Goal: Entertainment & Leisure: Consume media (video, audio)

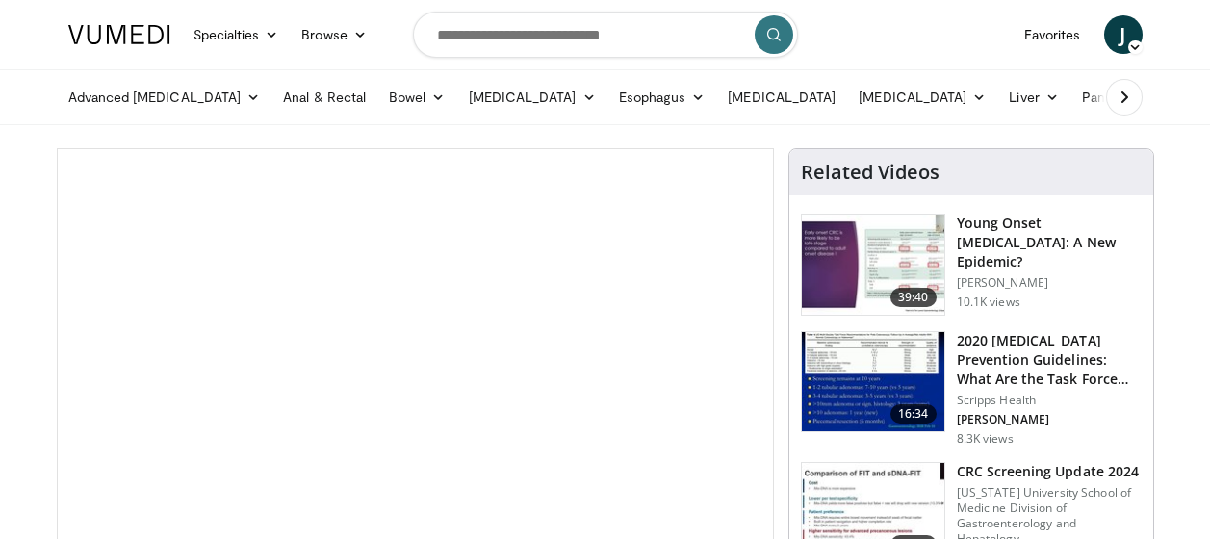
scroll to position [115, 0]
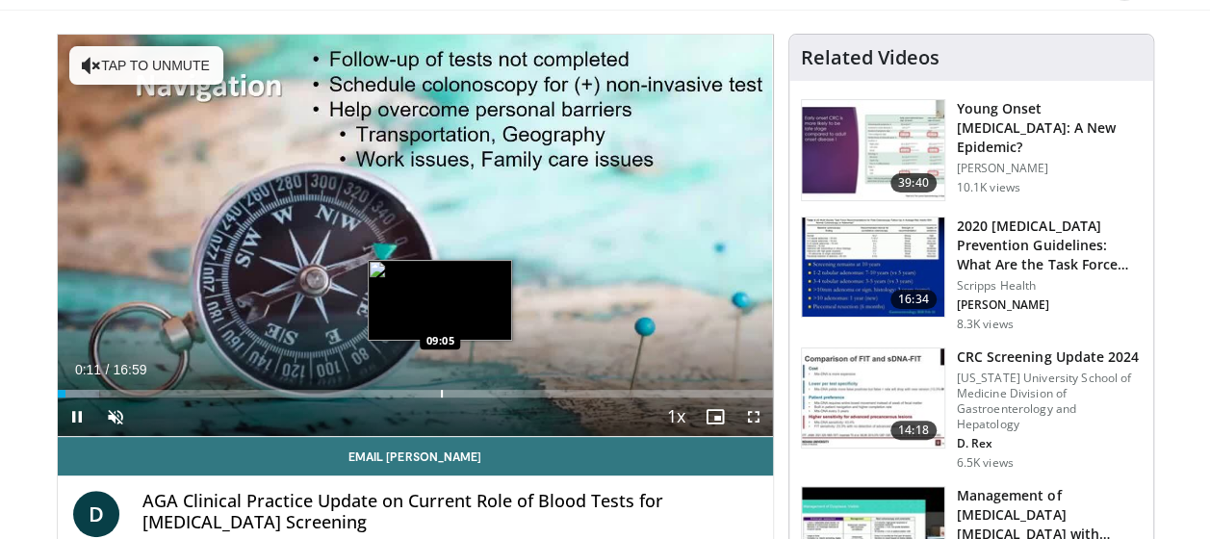
click at [441, 390] on div "Progress Bar" at bounding box center [442, 394] width 2 height 8
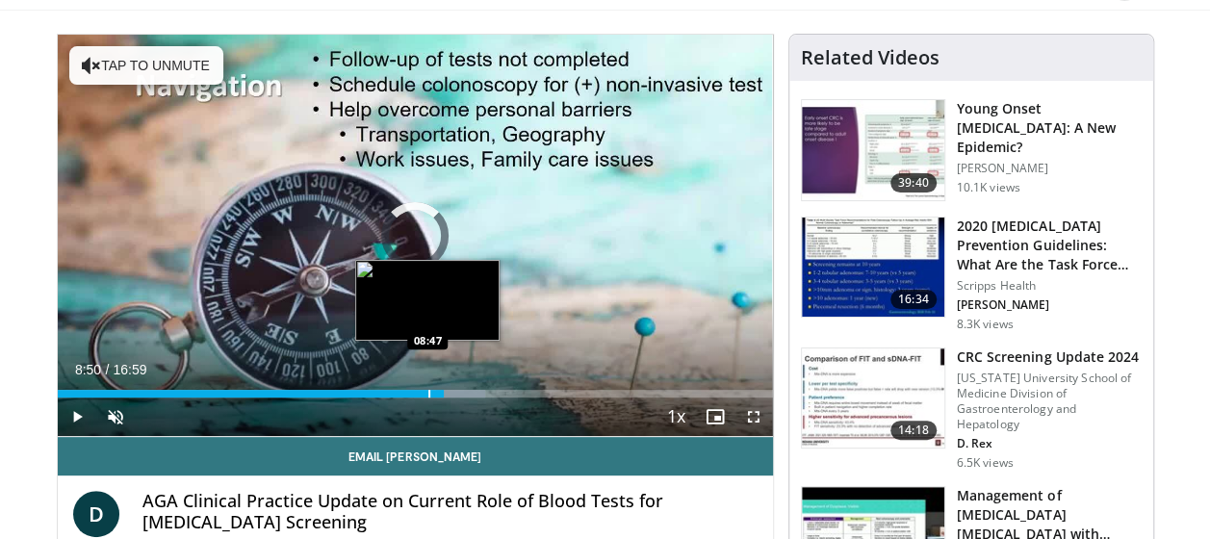
click at [429, 397] on div "08:50" at bounding box center [251, 394] width 386 height 8
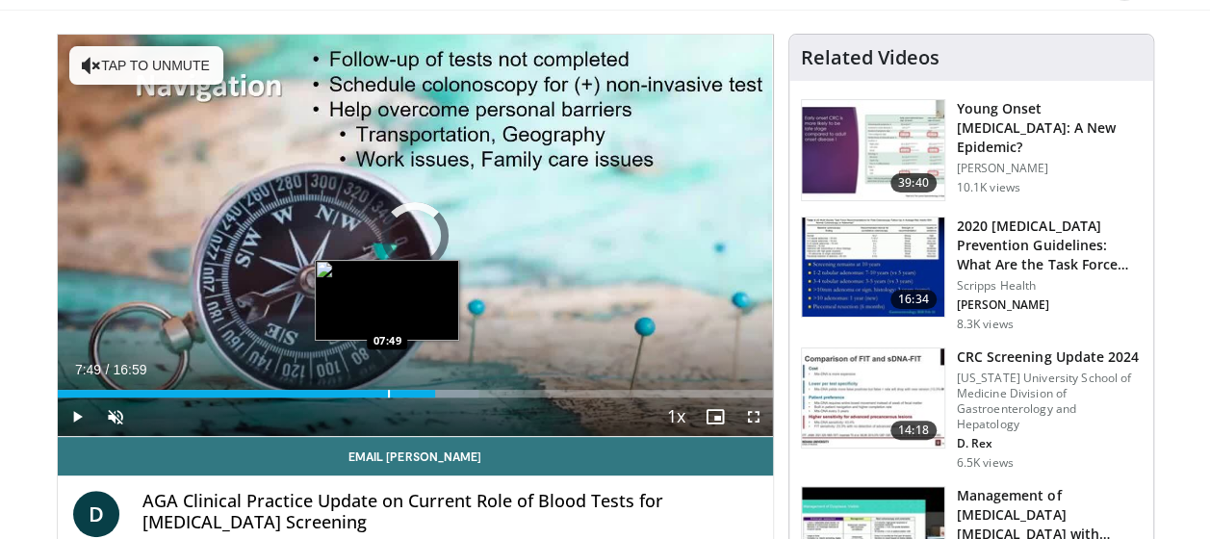
click at [388, 392] on div "Progress Bar" at bounding box center [389, 394] width 2 height 8
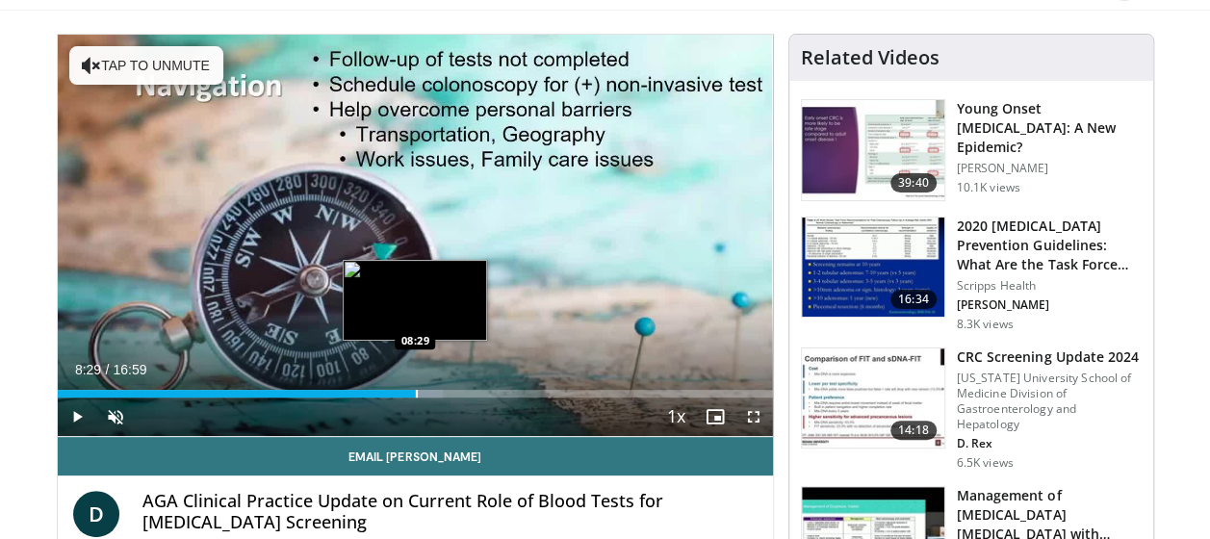
click at [416, 393] on div "Progress Bar" at bounding box center [417, 394] width 2 height 8
